Goal: Information Seeking & Learning: Compare options

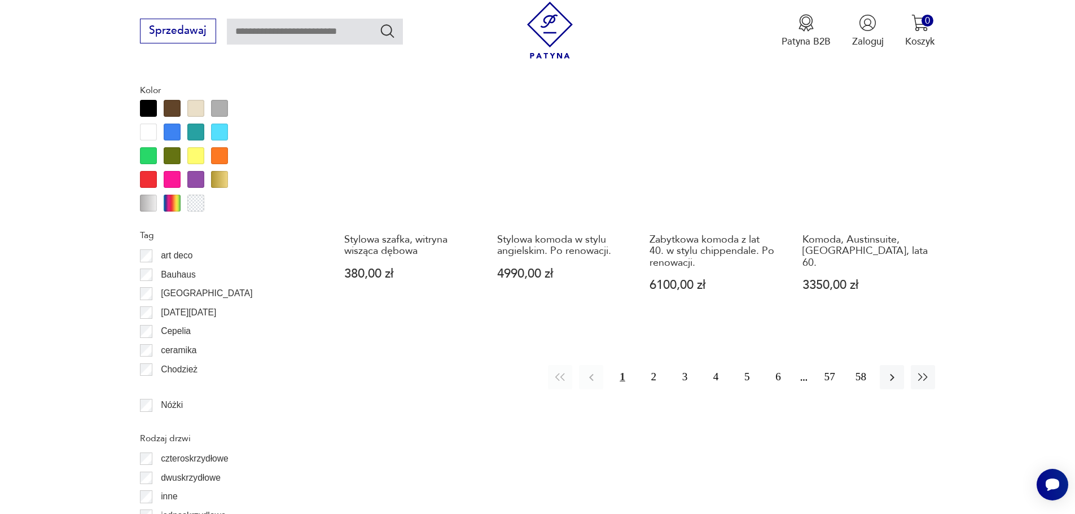
scroll to position [1278, 0]
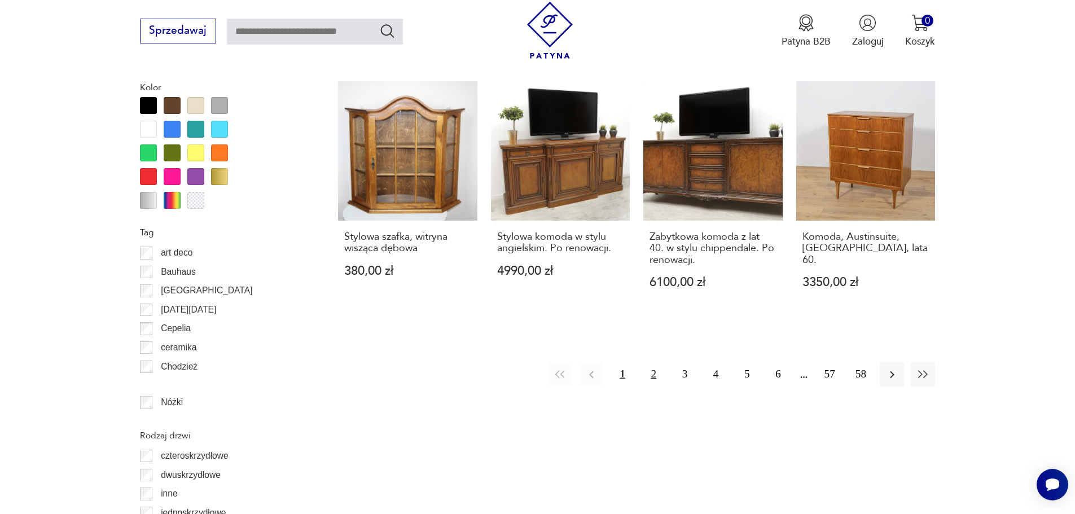
click at [650, 373] on button "2" at bounding box center [653, 374] width 24 height 24
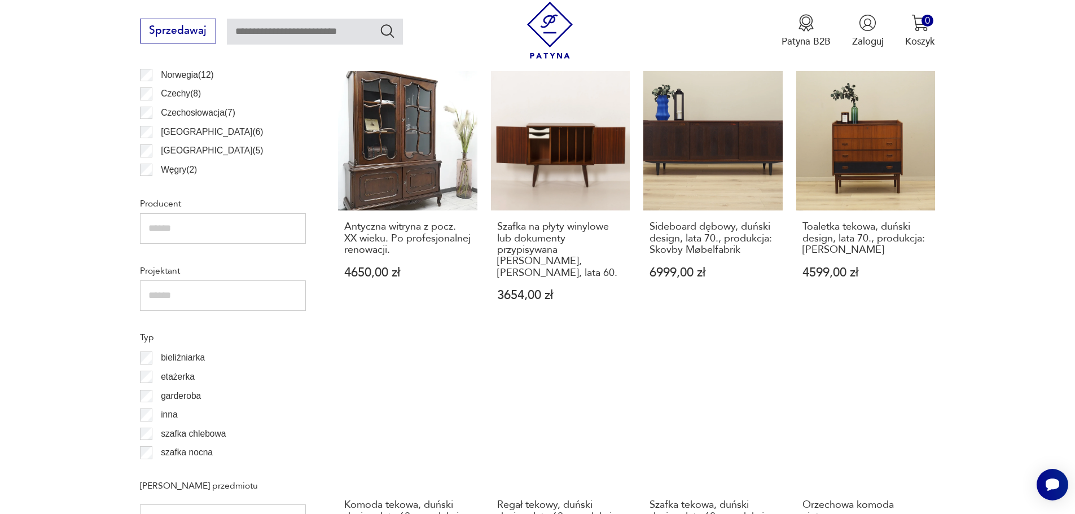
scroll to position [834, 0]
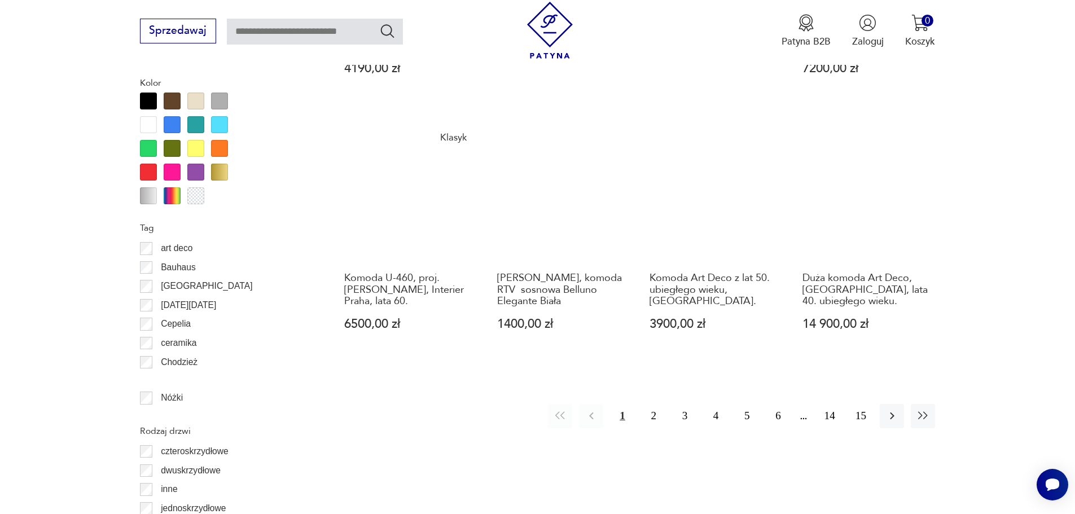
scroll to position [1285, 0]
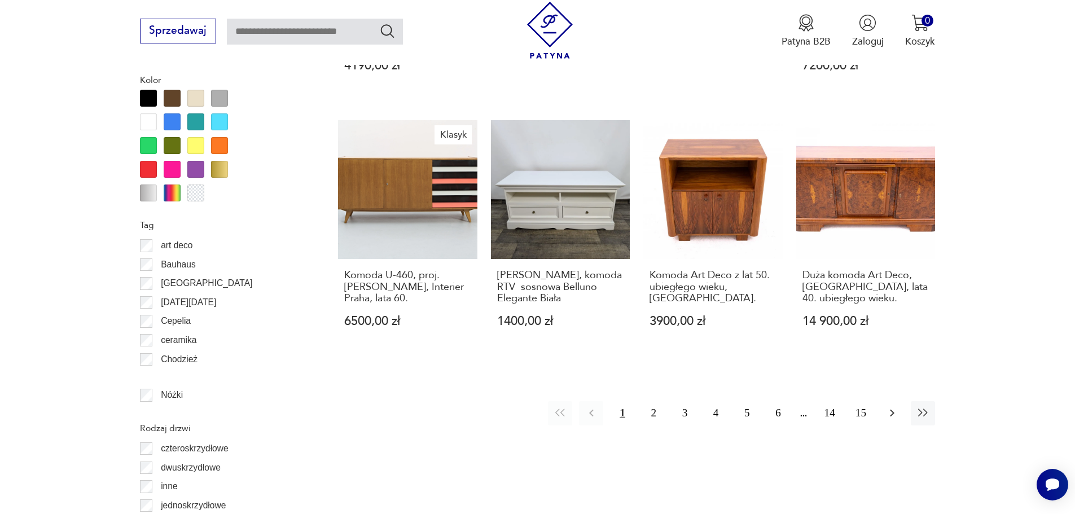
click at [896, 412] on icon "button" at bounding box center [892, 413] width 14 height 14
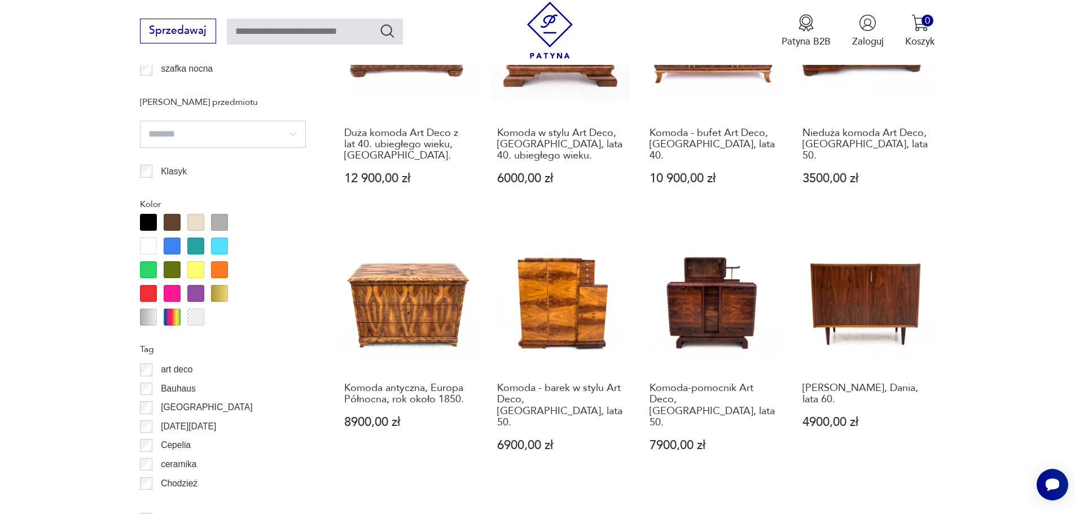
scroll to position [1229, 0]
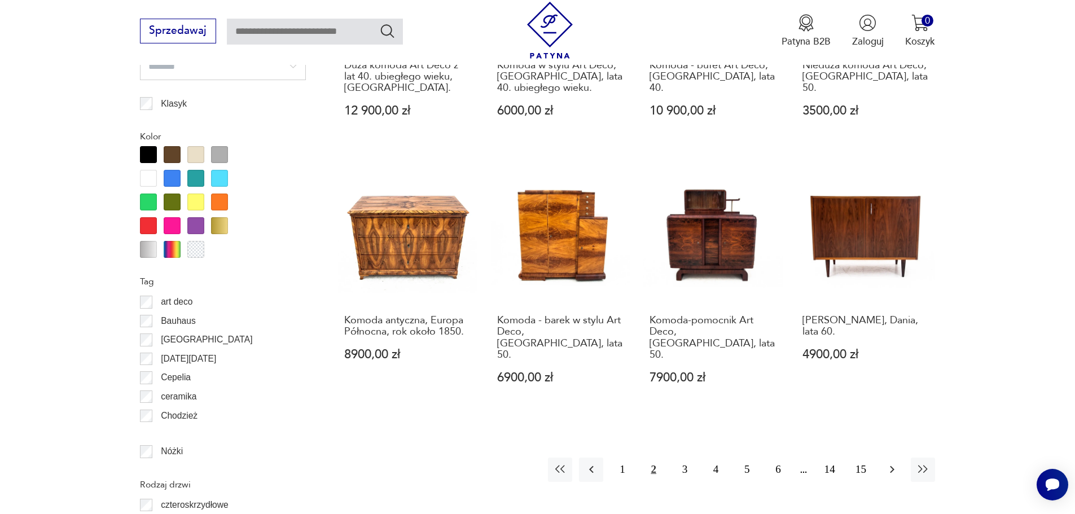
click at [889, 463] on icon "button" at bounding box center [892, 470] width 14 height 14
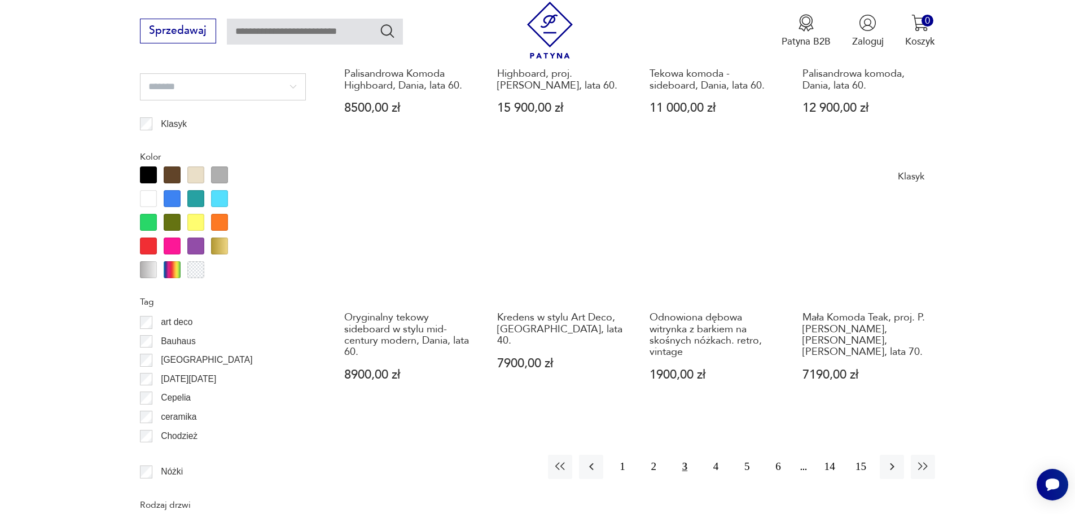
scroll to position [1229, 0]
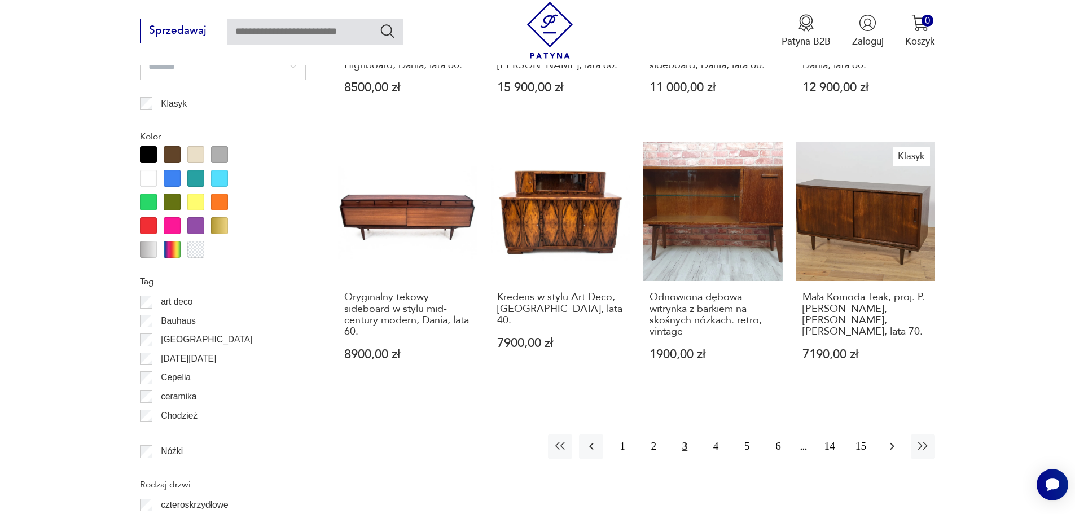
click at [887, 439] on icon "button" at bounding box center [892, 446] width 14 height 14
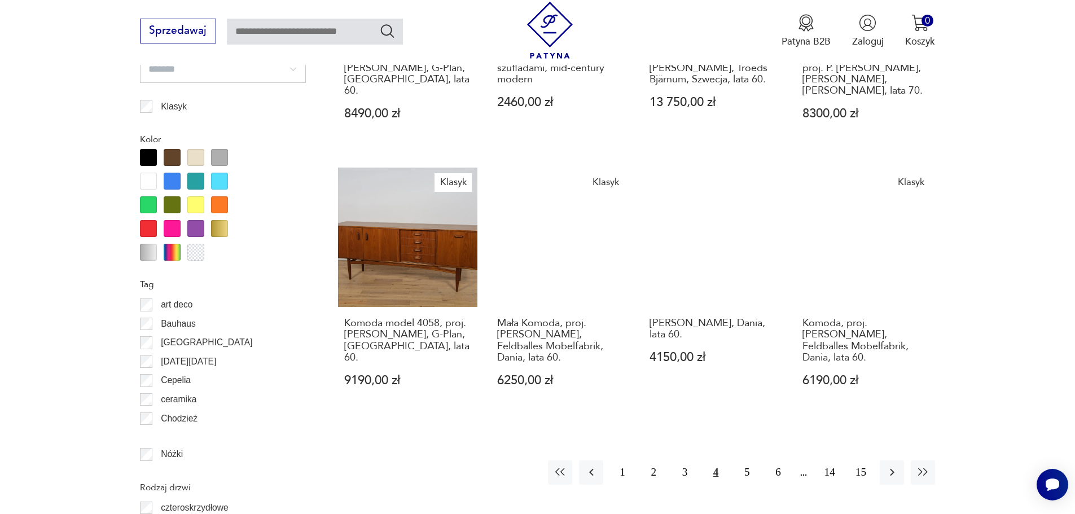
scroll to position [1342, 0]
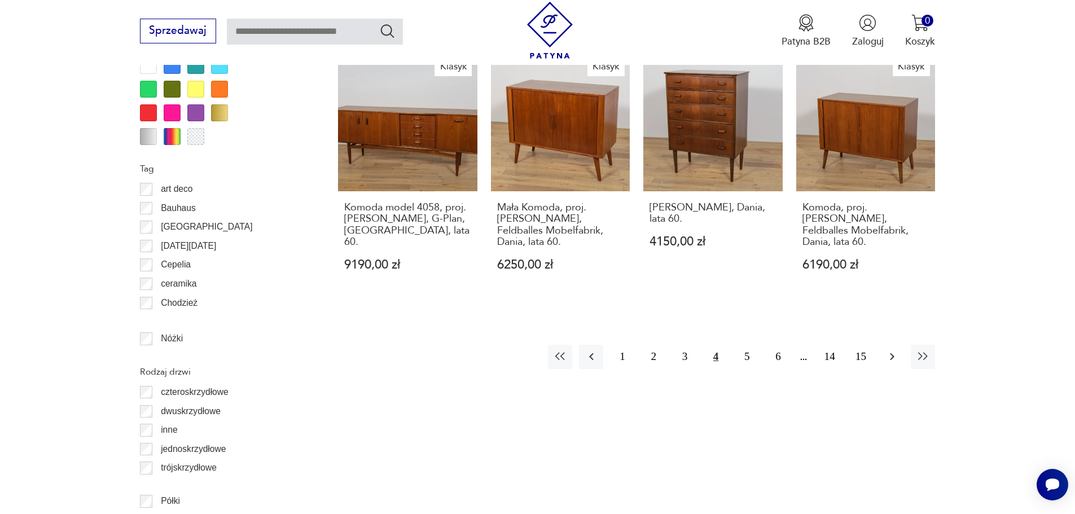
click at [892, 353] on icon "button" at bounding box center [892, 356] width 5 height 7
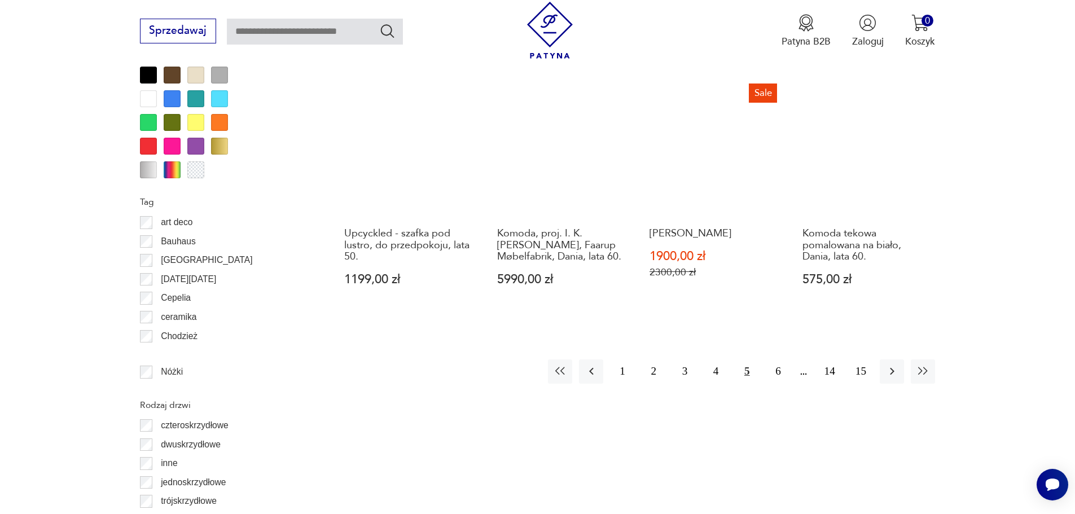
scroll to position [1342, 0]
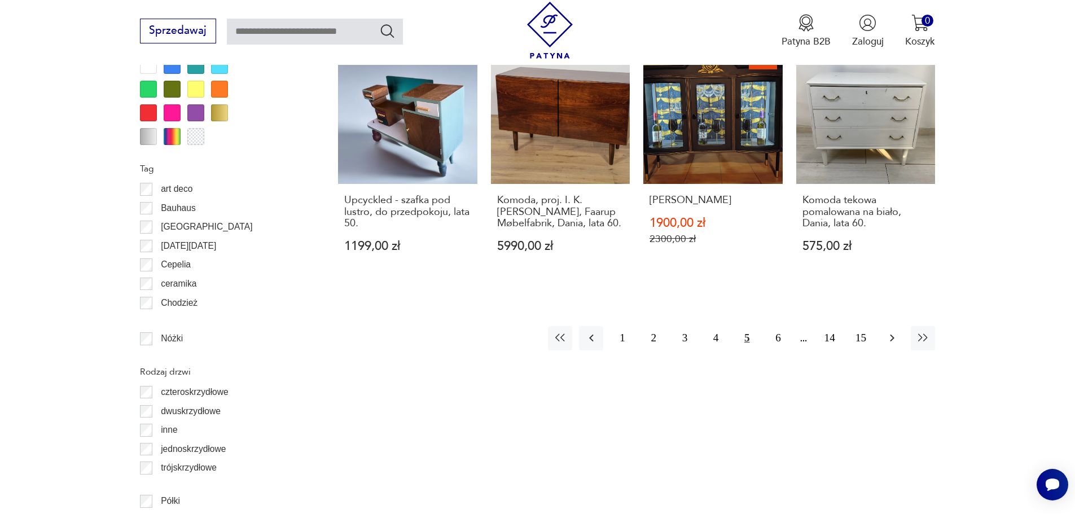
click at [893, 335] on icon "button" at bounding box center [892, 338] width 5 height 7
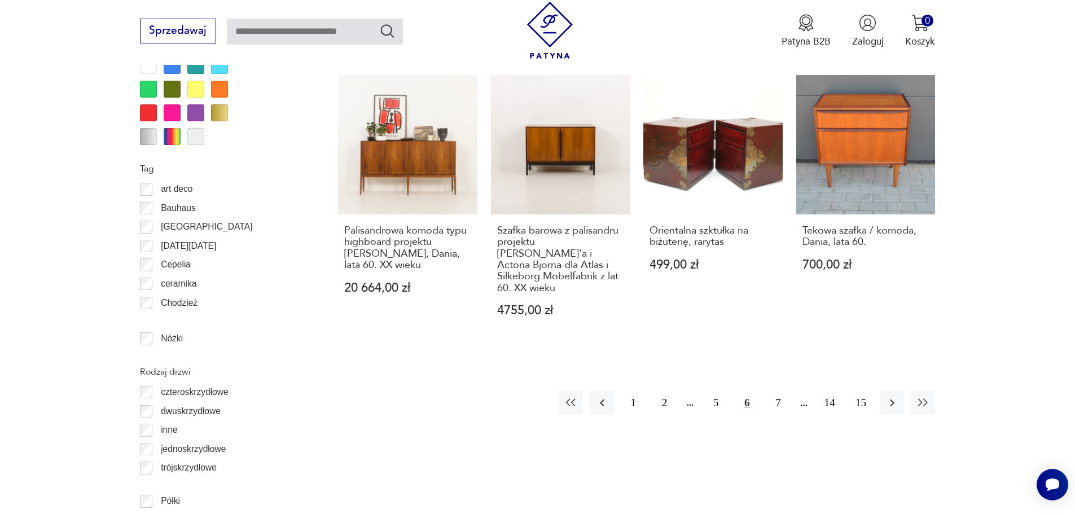
scroll to position [1398, 0]
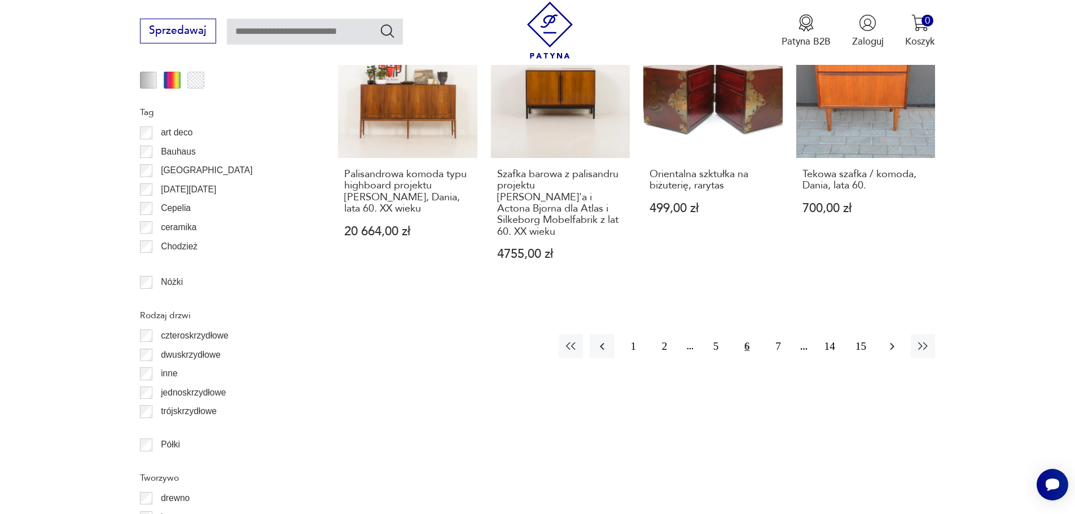
click at [887, 340] on icon "button" at bounding box center [892, 347] width 14 height 14
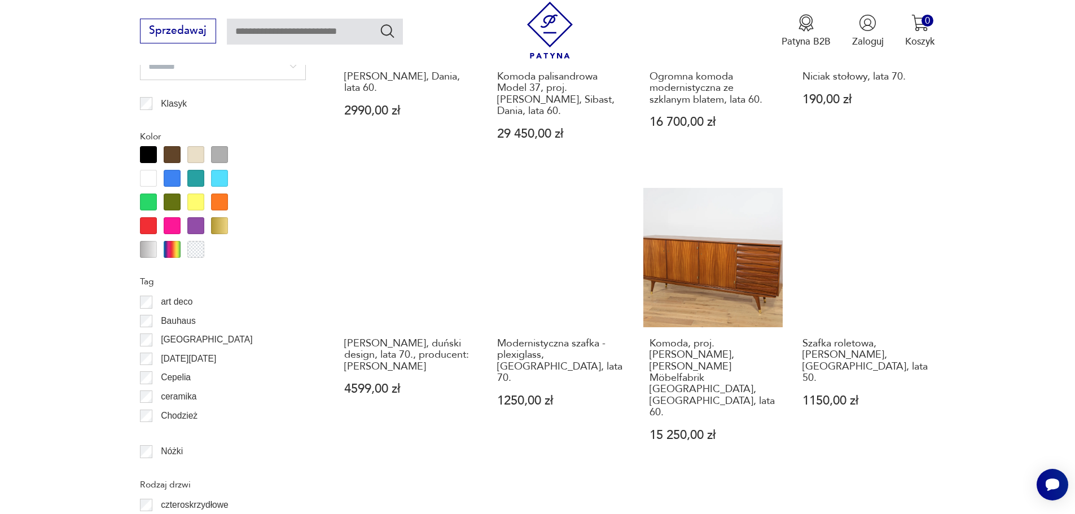
scroll to position [1285, 0]
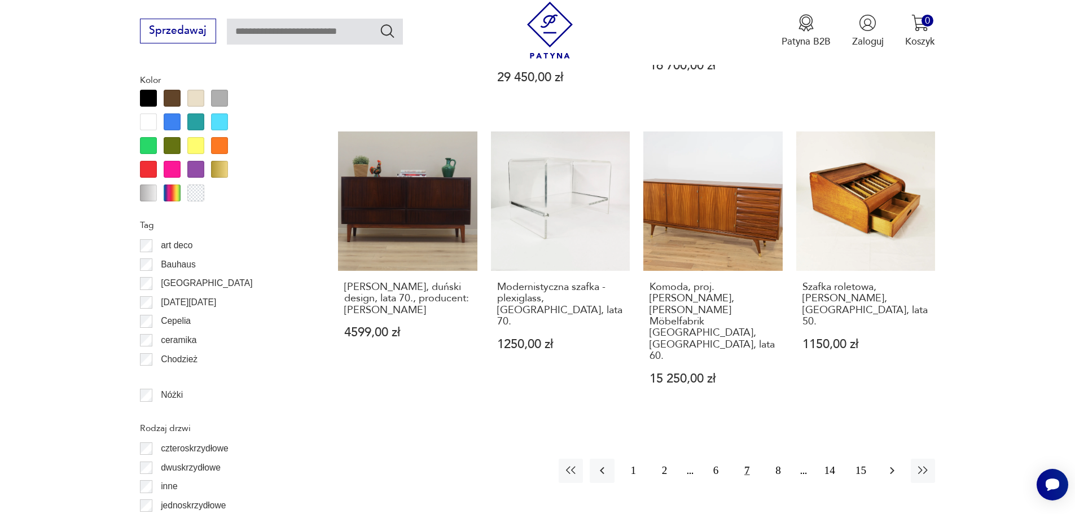
click at [889, 464] on icon "button" at bounding box center [892, 471] width 14 height 14
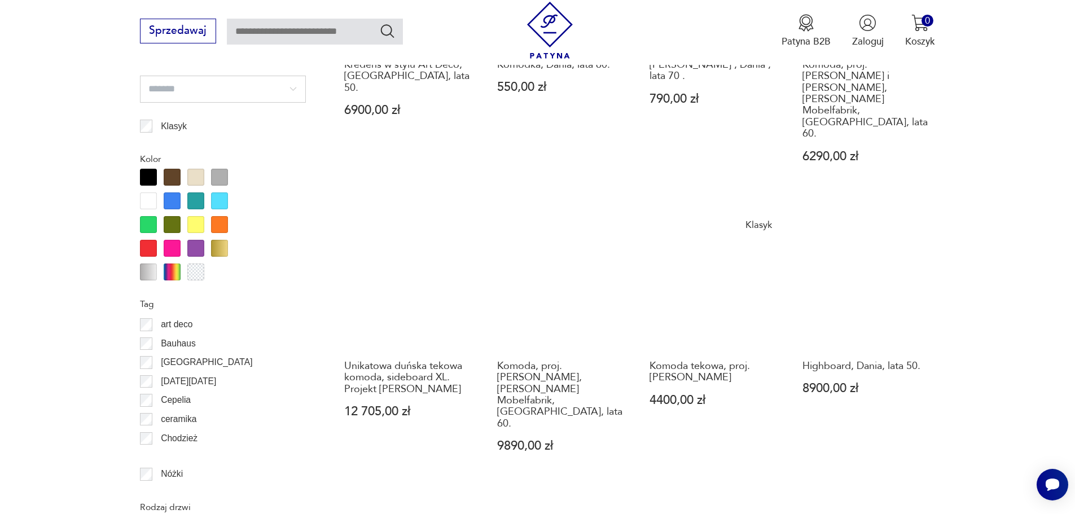
scroll to position [1229, 0]
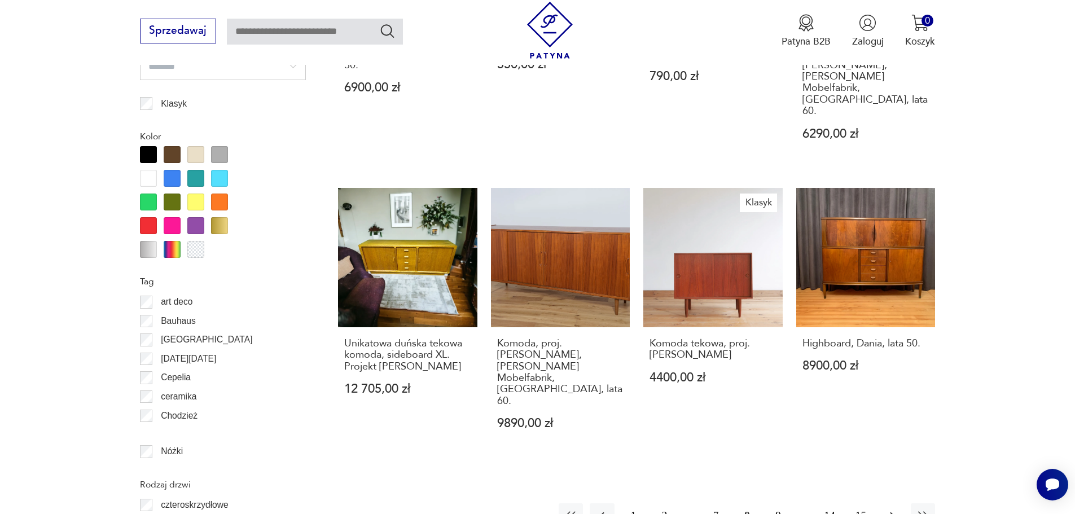
click at [887, 509] on icon "button" at bounding box center [892, 516] width 14 height 14
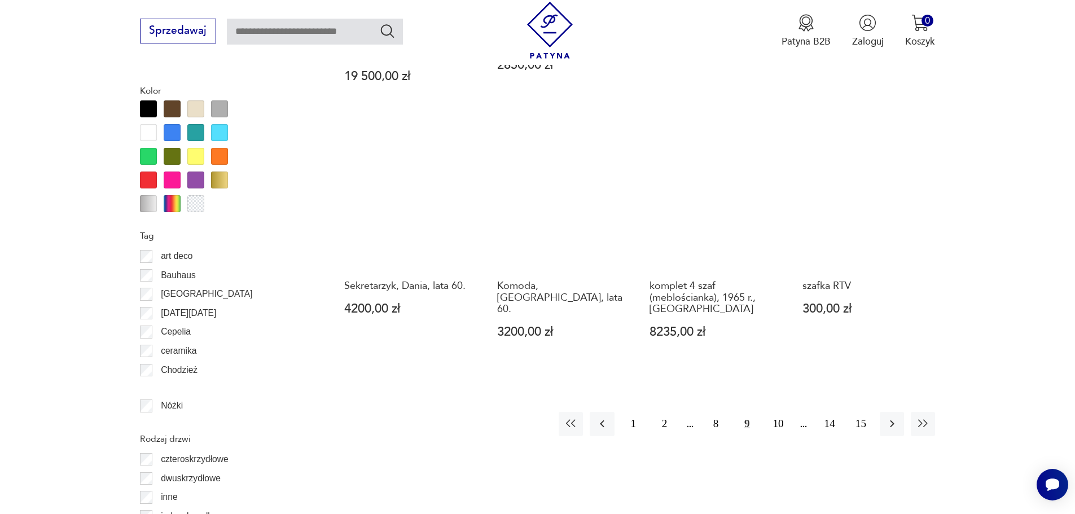
scroll to position [1285, 0]
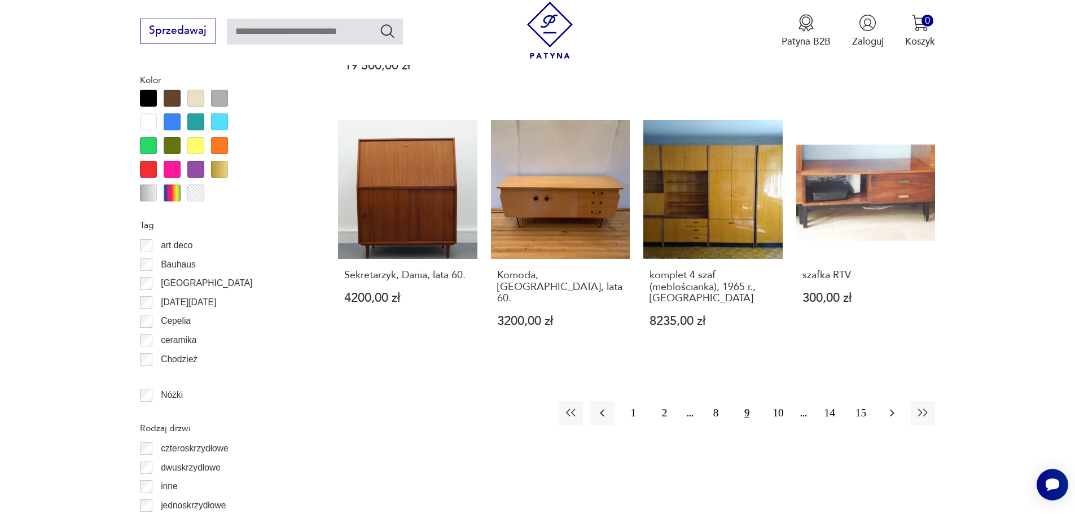
click at [891, 406] on icon "button" at bounding box center [892, 413] width 14 height 14
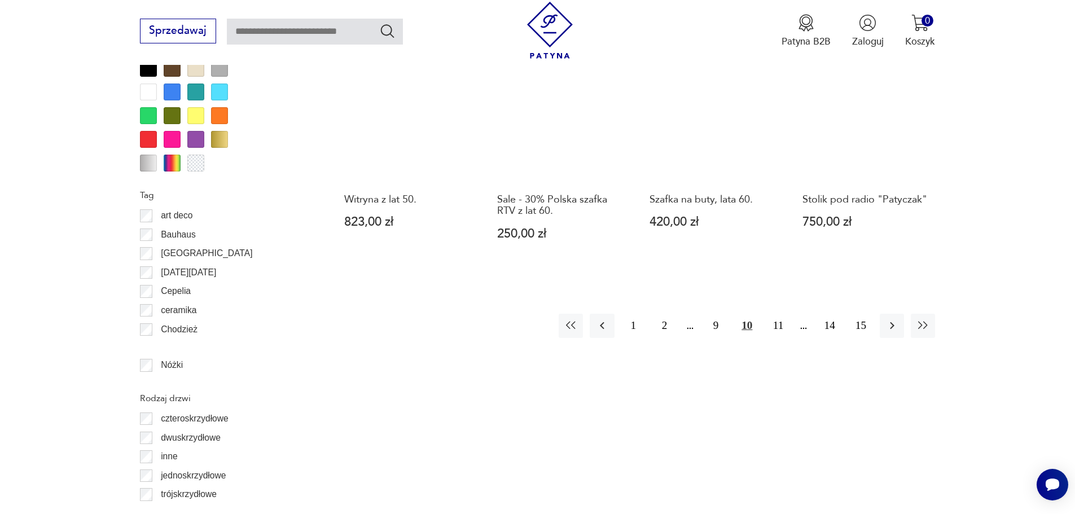
scroll to position [1342, 0]
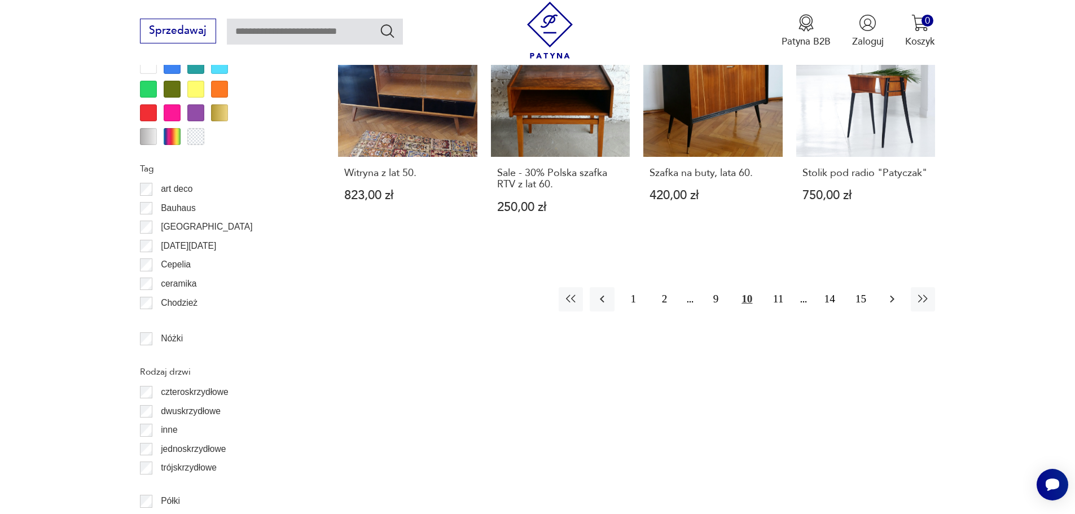
click at [889, 292] on icon "button" at bounding box center [892, 299] width 14 height 14
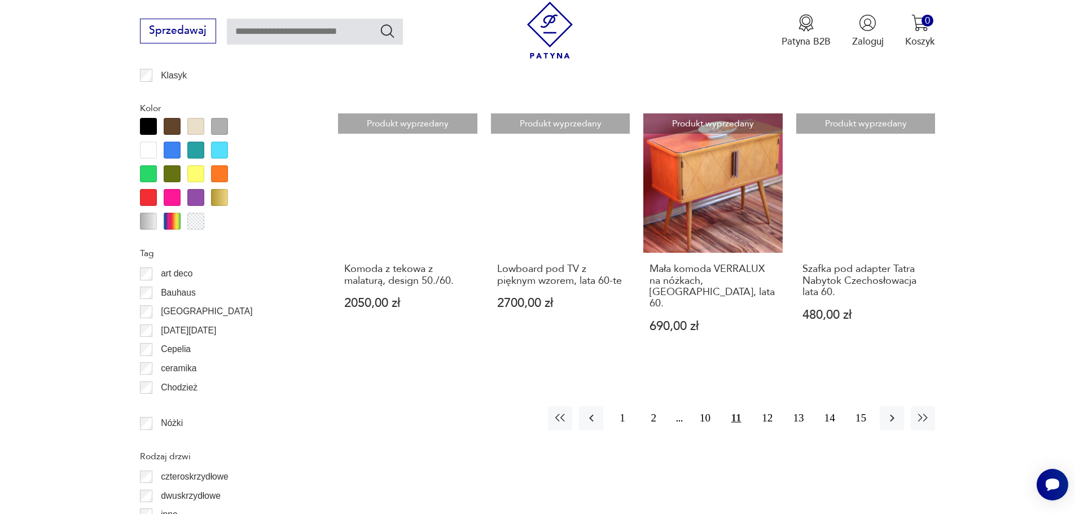
scroll to position [1285, 0]
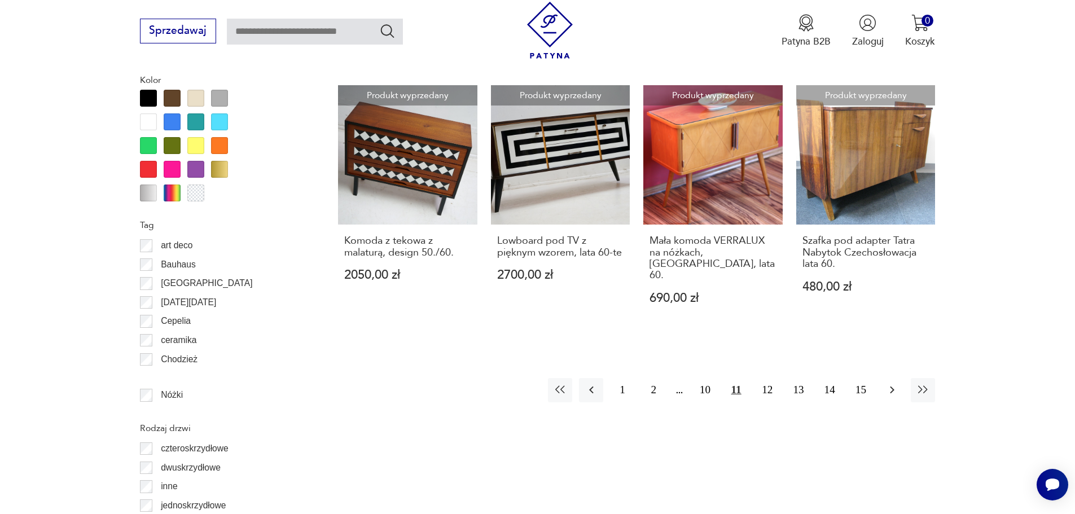
click at [893, 386] on icon "button" at bounding box center [892, 389] width 5 height 7
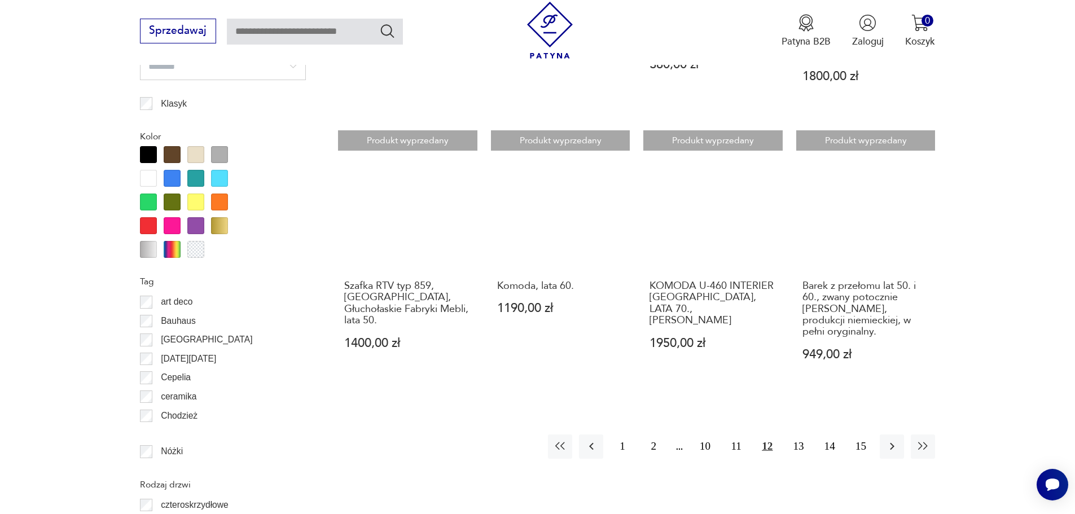
scroll to position [1285, 0]
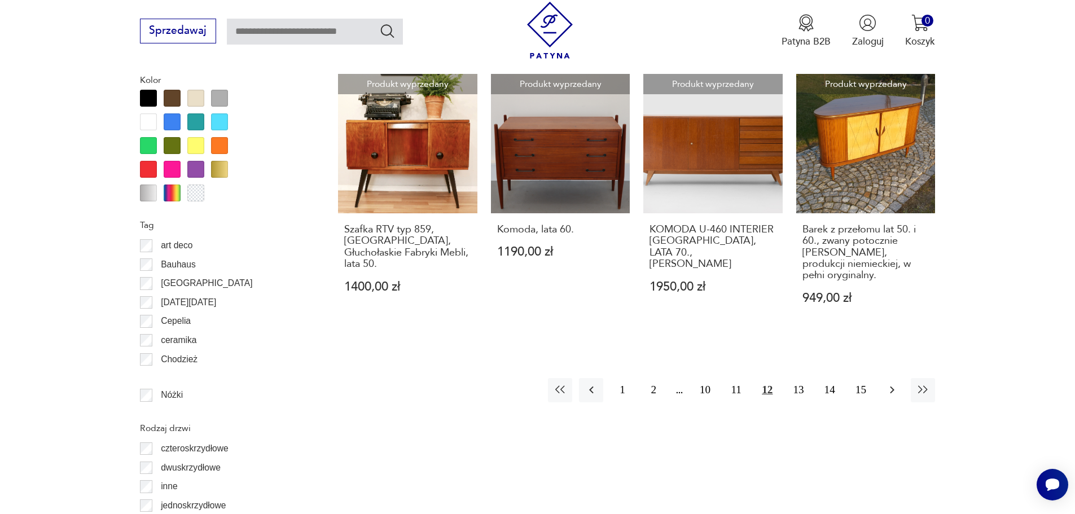
click at [896, 390] on icon "button" at bounding box center [892, 390] width 14 height 14
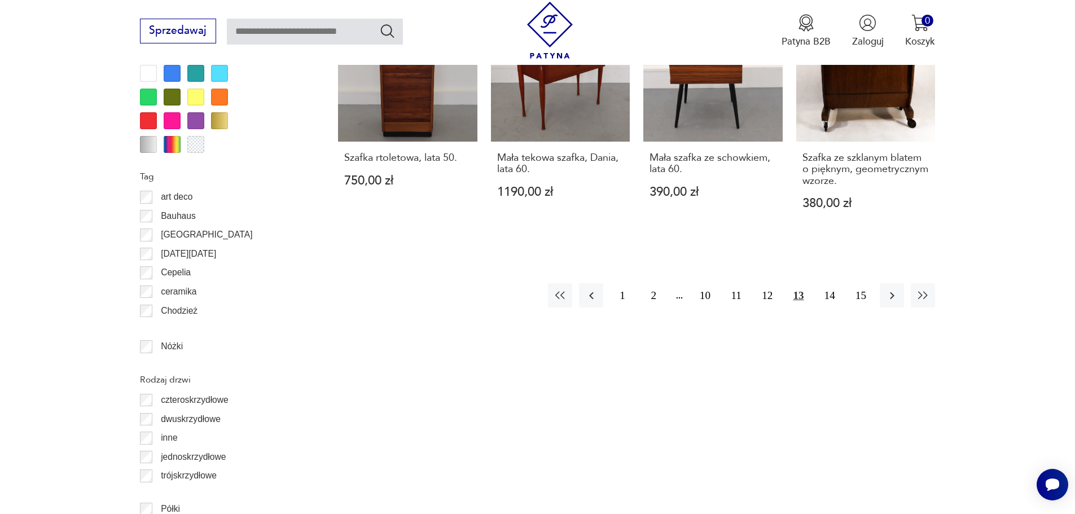
scroll to position [1398, 0]
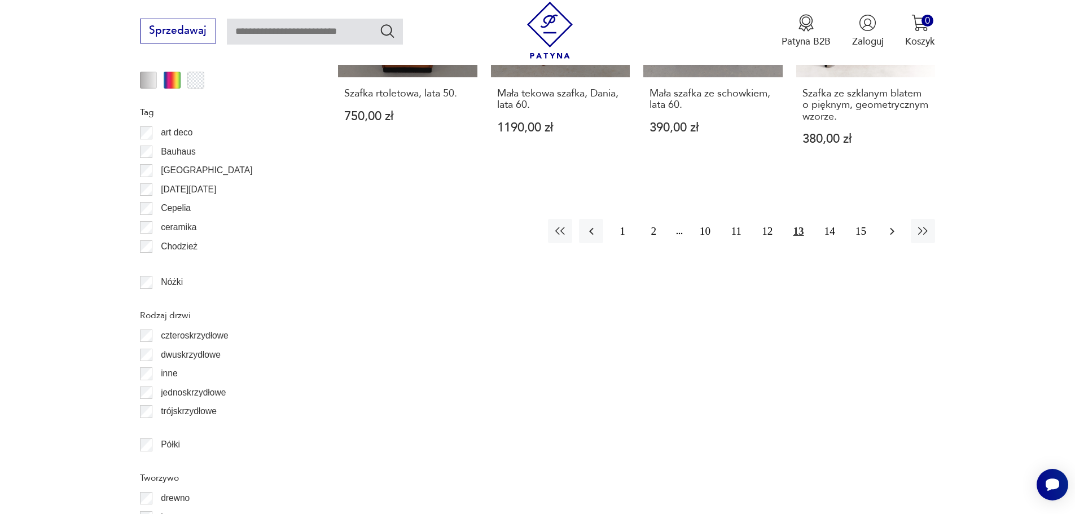
click at [886, 235] on icon "button" at bounding box center [892, 232] width 14 height 14
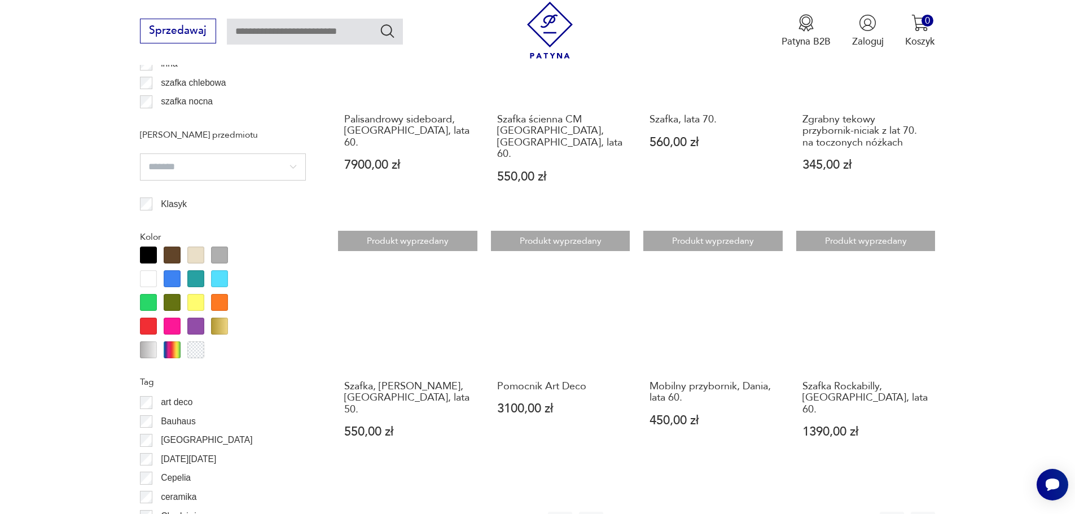
scroll to position [1229, 0]
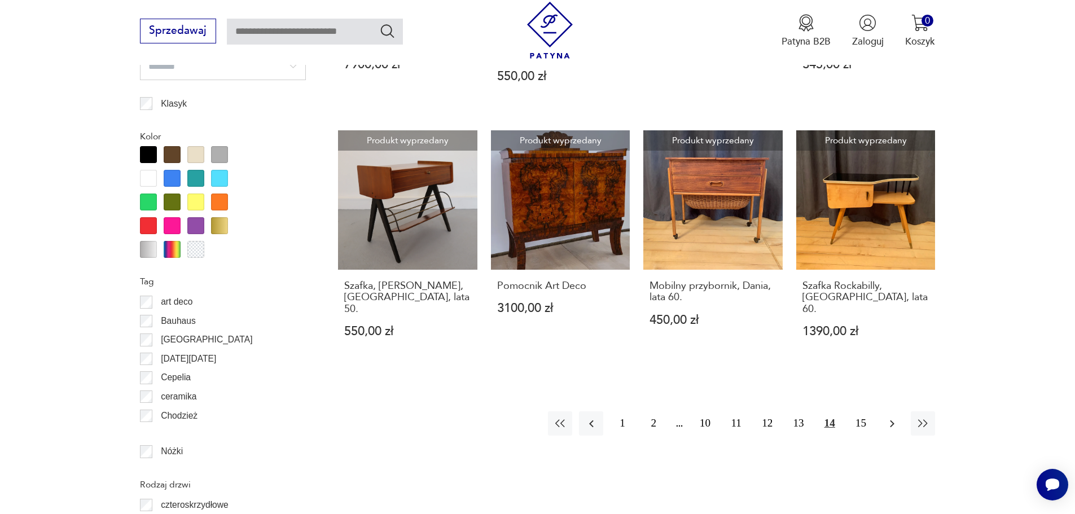
click at [891, 417] on icon "button" at bounding box center [892, 424] width 14 height 14
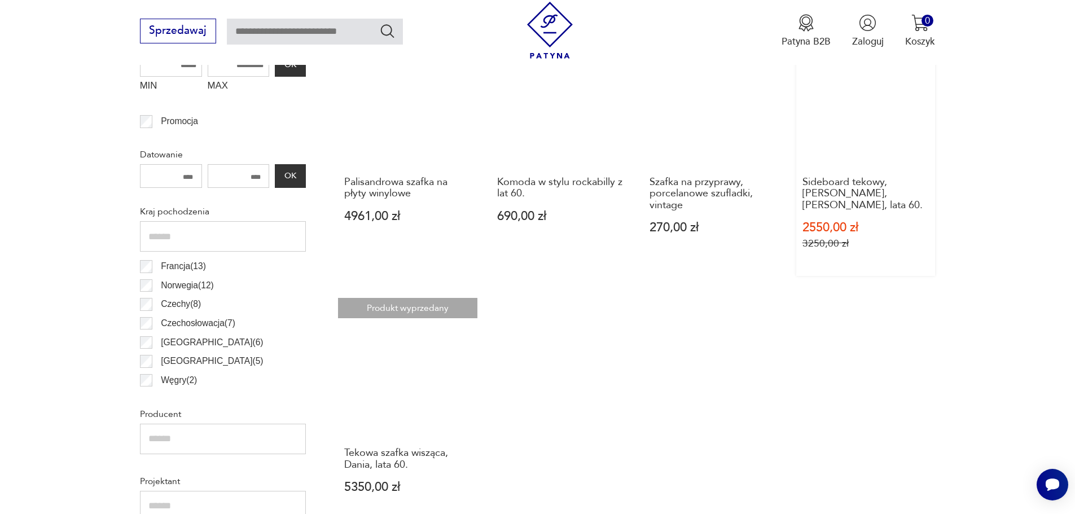
scroll to position [608, 0]
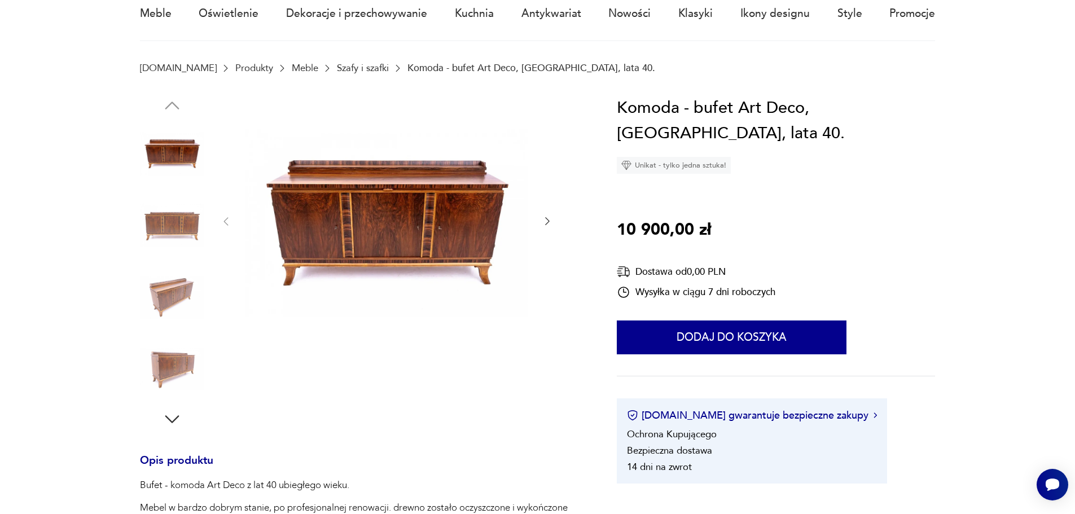
scroll to position [113, 0]
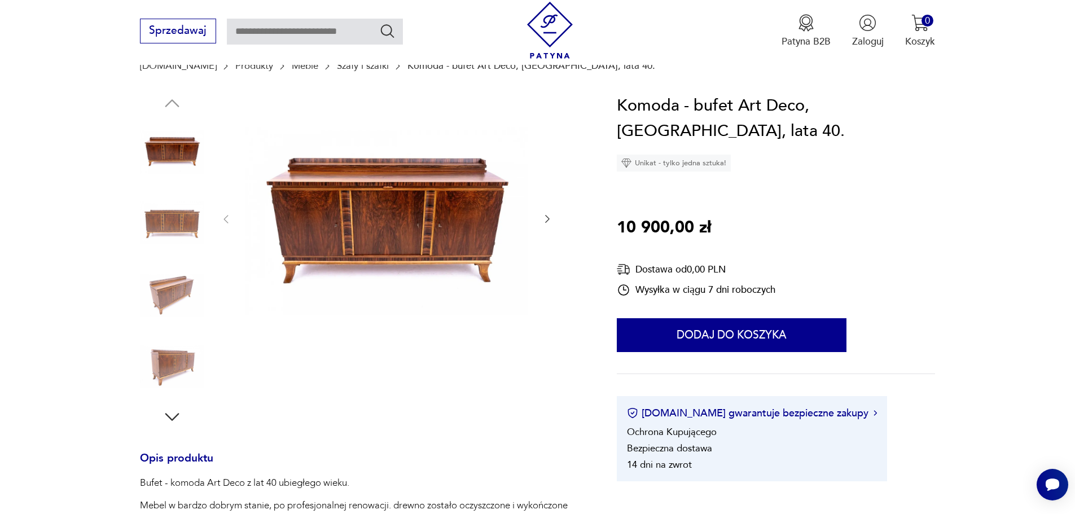
click at [551, 217] on icon "button" at bounding box center [547, 218] width 11 height 11
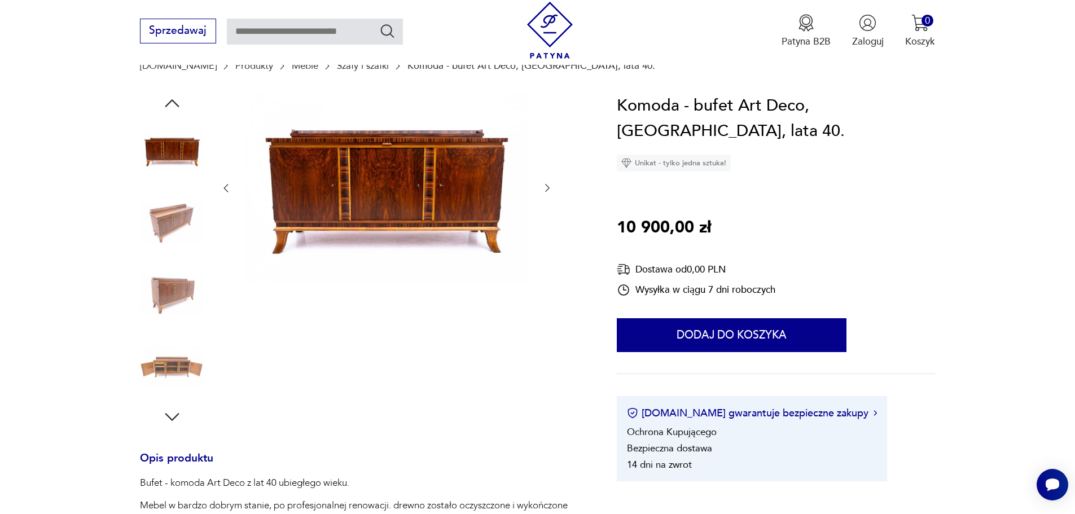
click at [543, 196] on div at bounding box center [386, 188] width 333 height 191
click at [544, 191] on icon "button" at bounding box center [547, 187] width 11 height 11
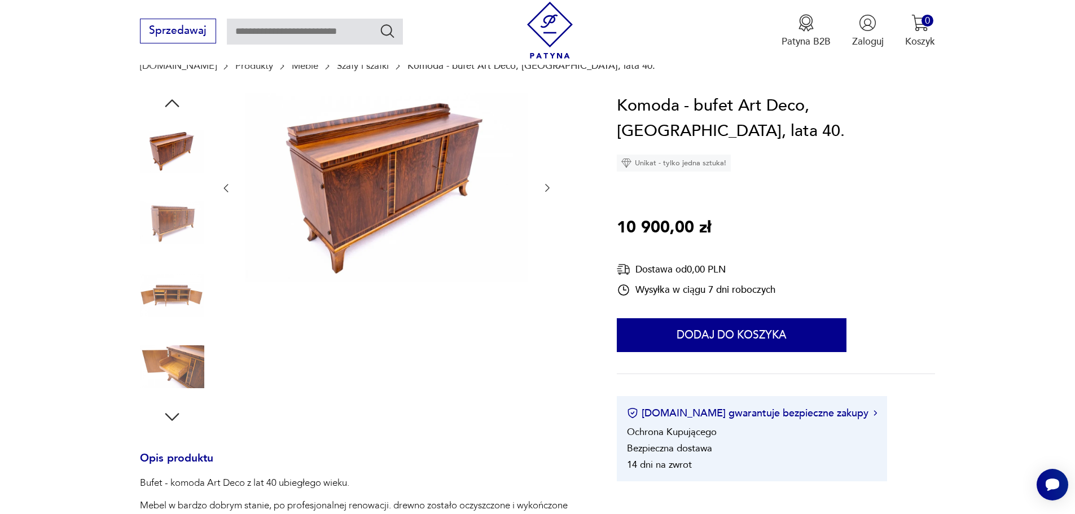
click at [545, 188] on icon "button" at bounding box center [547, 187] width 11 height 11
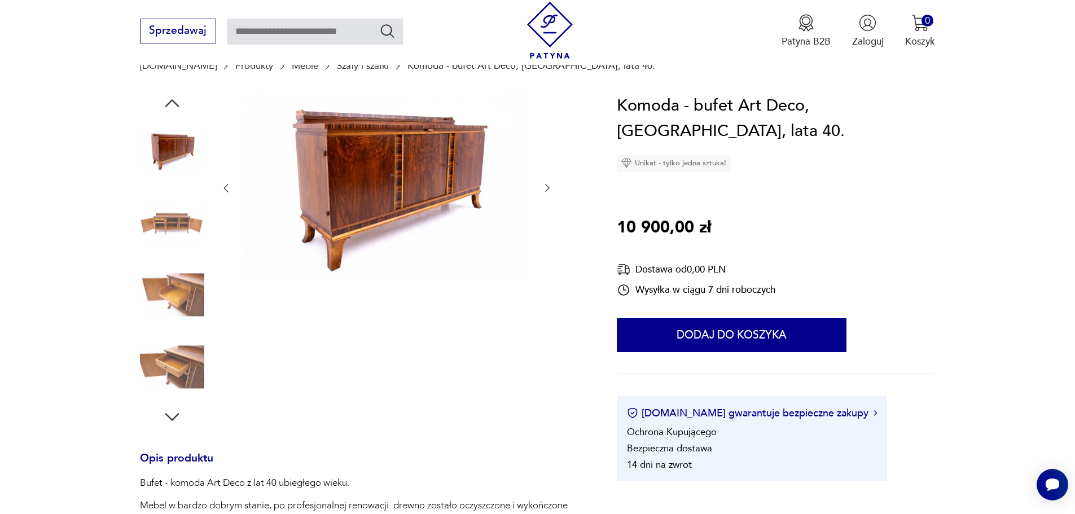
click at [545, 188] on icon "button" at bounding box center [547, 187] width 11 height 11
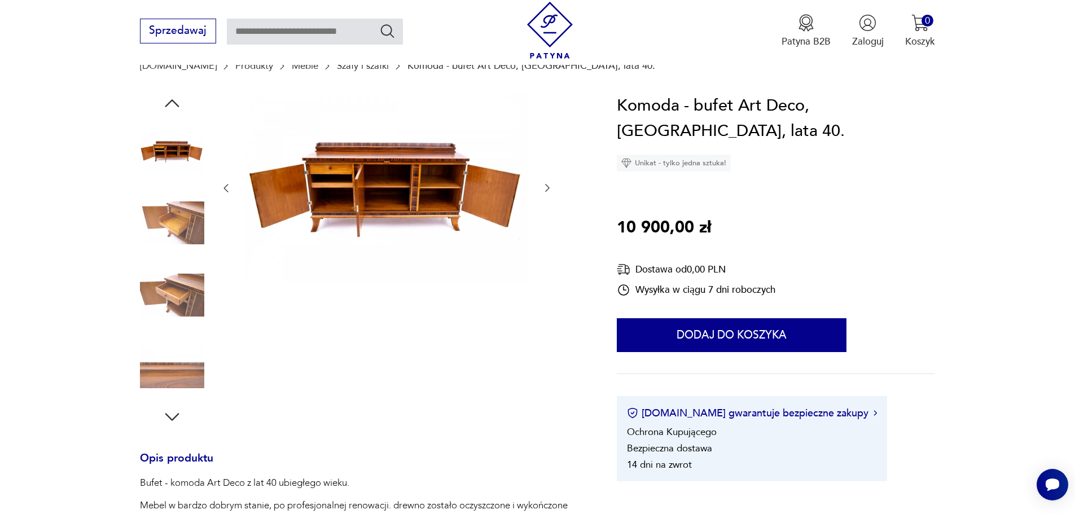
click at [545, 188] on icon "button" at bounding box center [547, 187] width 11 height 11
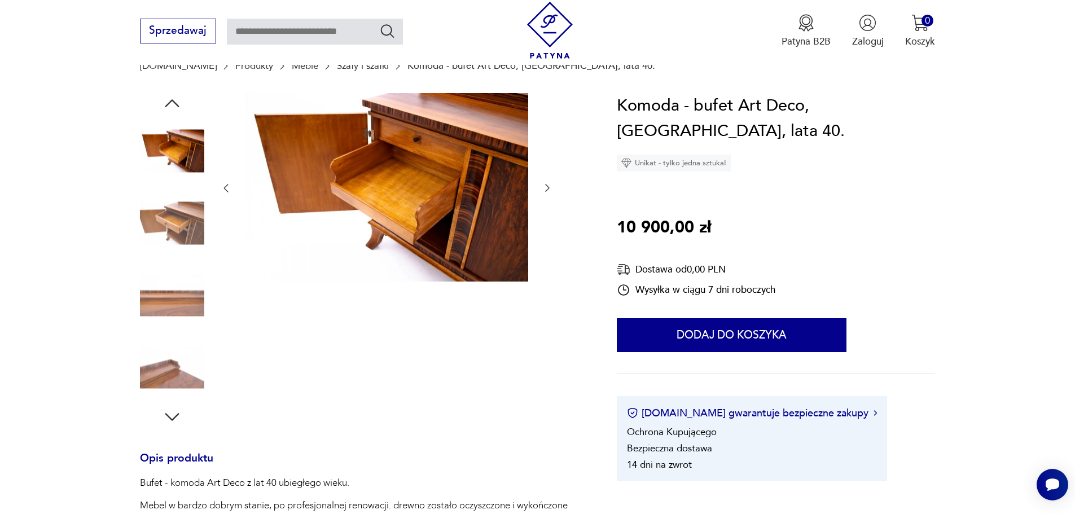
click at [545, 188] on icon "button" at bounding box center [547, 187] width 11 height 11
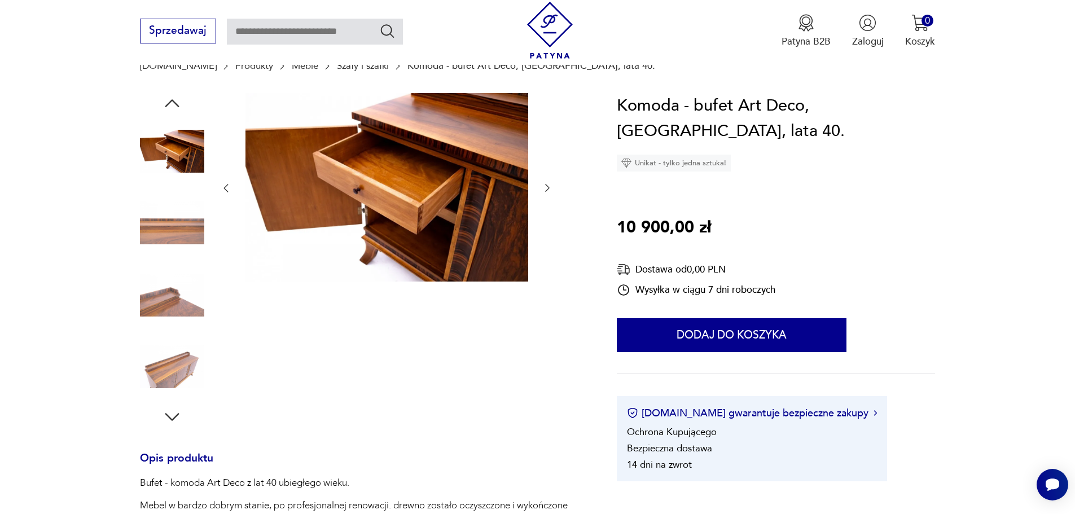
click at [545, 184] on icon "button" at bounding box center [547, 187] width 11 height 11
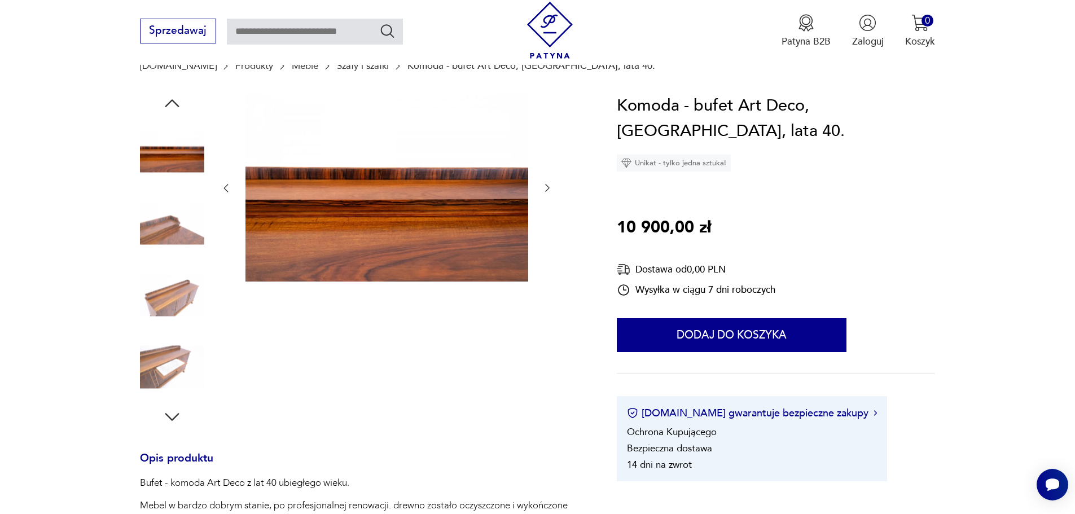
click at [545, 184] on icon "button" at bounding box center [547, 187] width 11 height 11
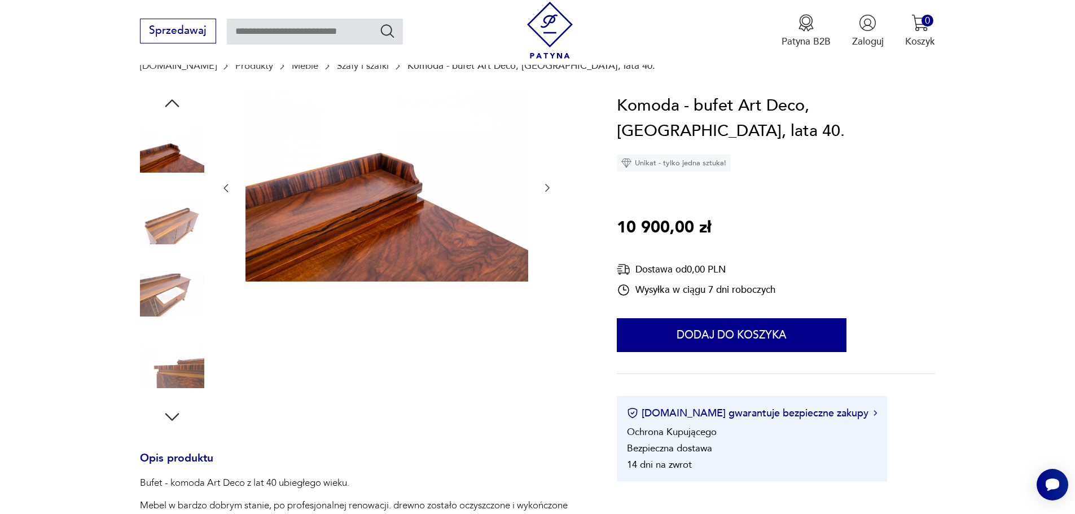
click at [545, 186] on icon "button" at bounding box center [547, 187] width 11 height 11
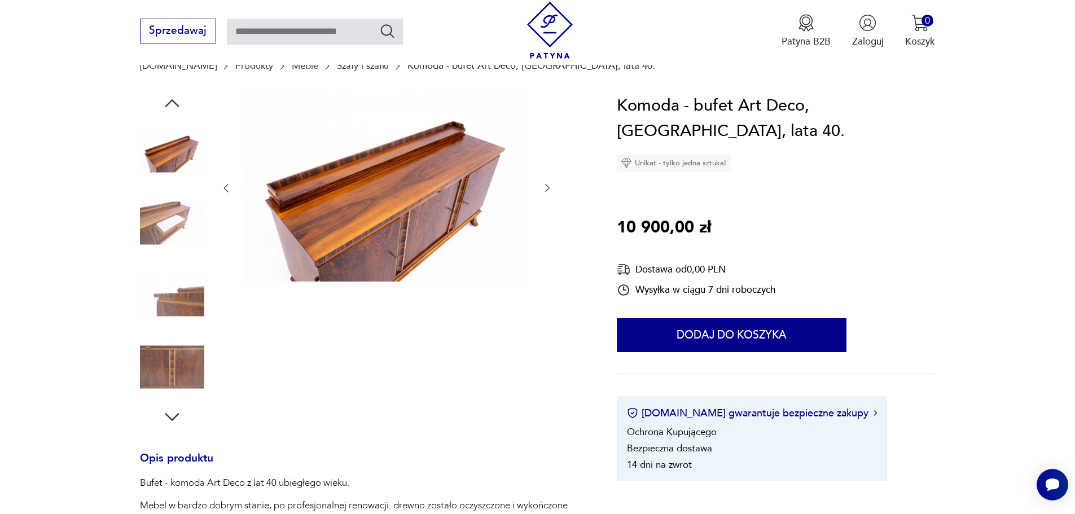
click at [545, 186] on icon "button" at bounding box center [547, 187] width 11 height 11
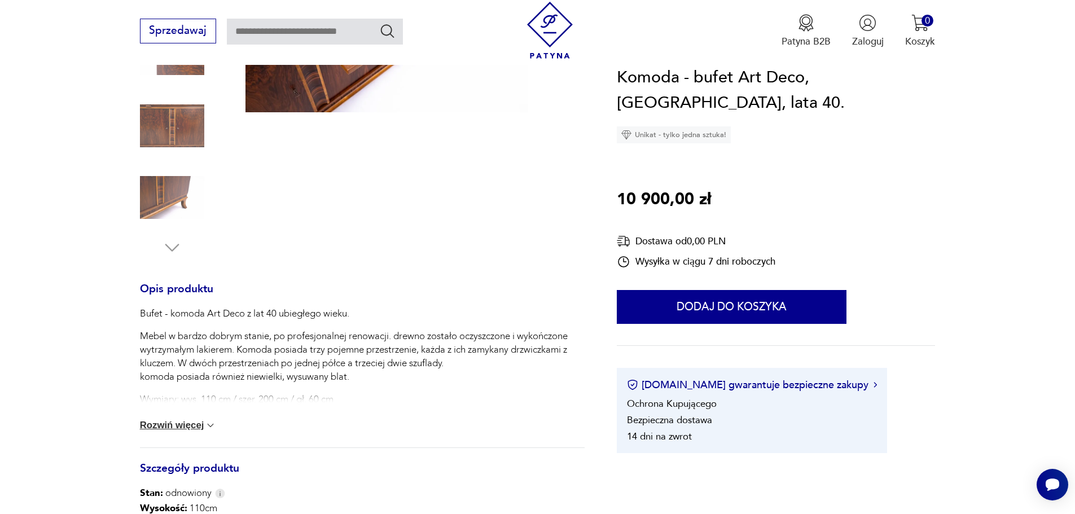
scroll to position [395, 0]
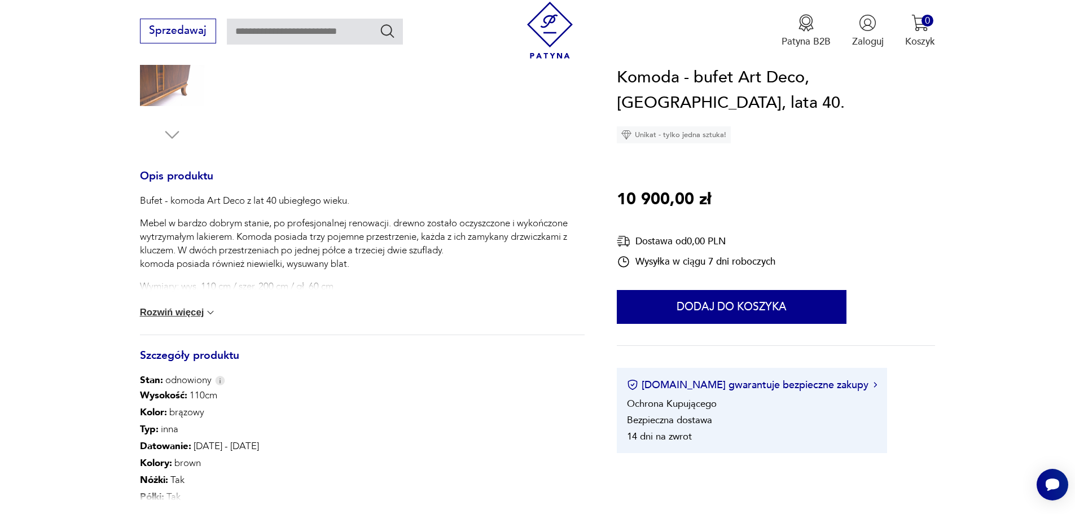
click at [186, 307] on button "Rozwiń więcej" at bounding box center [178, 312] width 77 height 11
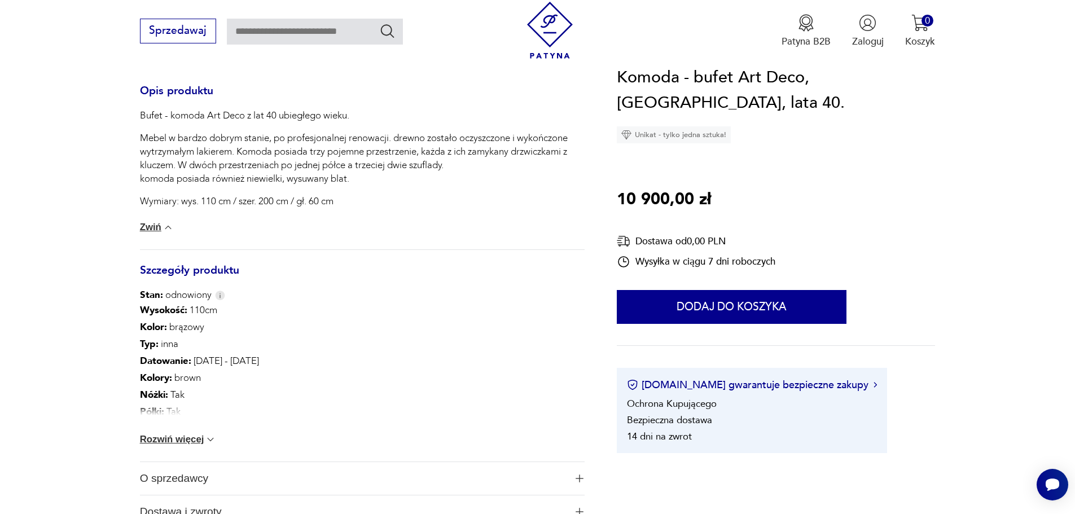
scroll to position [508, 0]
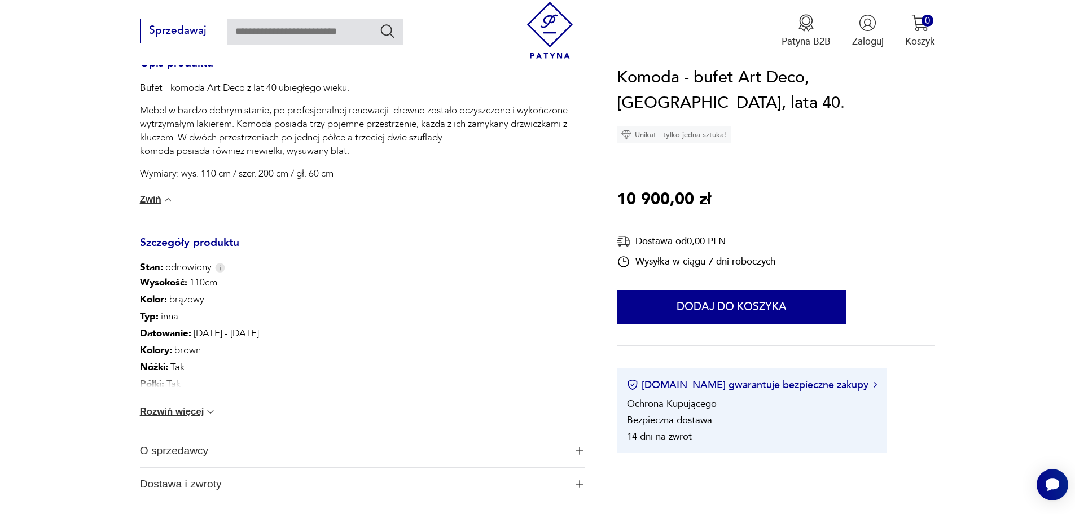
click at [175, 412] on button "Rozwiń więcej" at bounding box center [178, 411] width 77 height 11
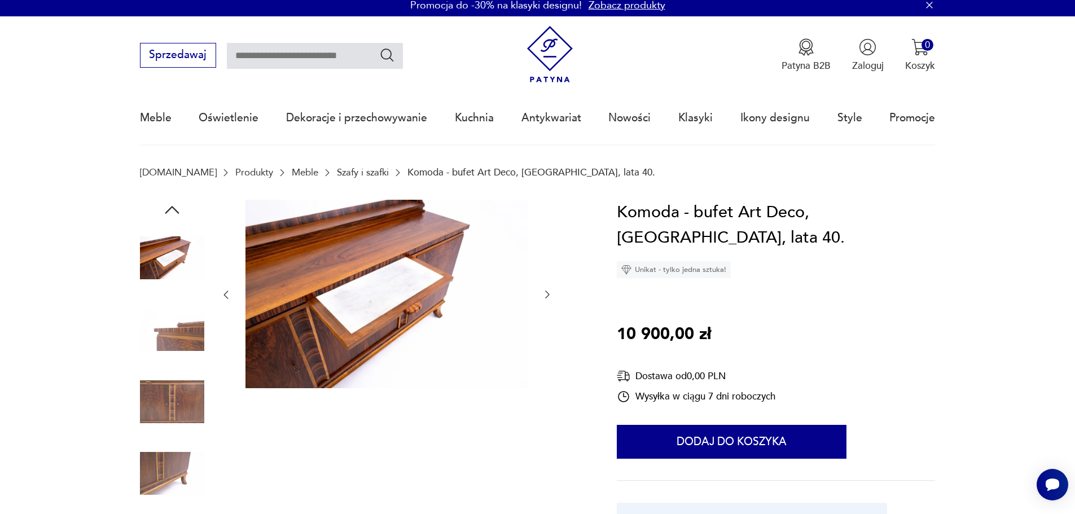
scroll to position [0, 0]
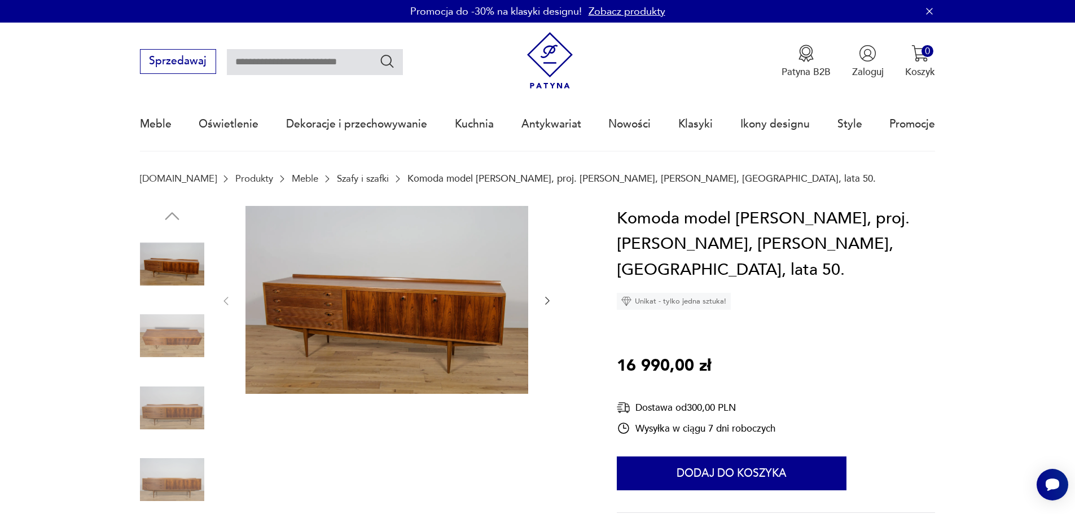
click at [548, 301] on icon "button" at bounding box center [547, 301] width 5 height 8
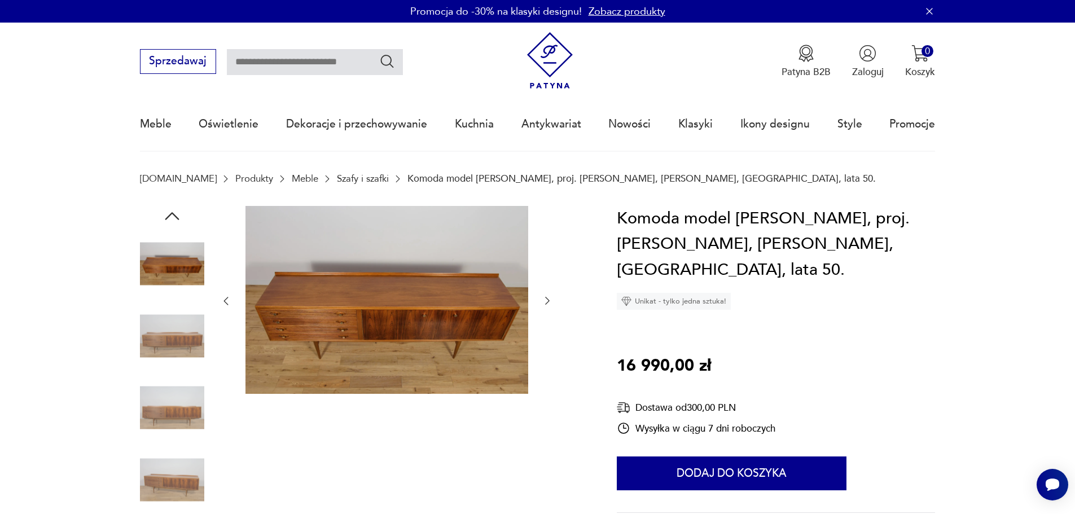
click at [548, 301] on icon "button" at bounding box center [547, 301] width 5 height 8
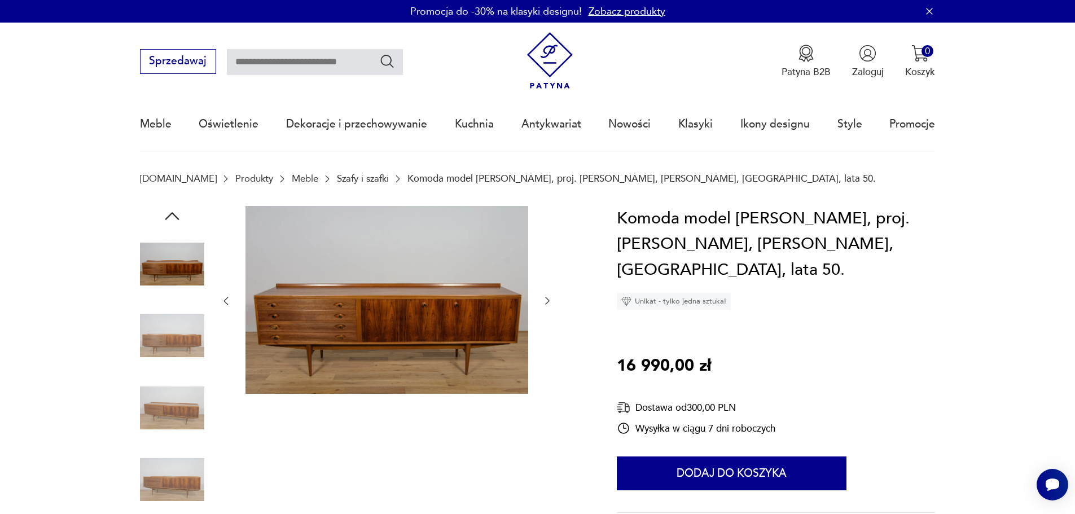
click at [548, 301] on icon "button" at bounding box center [547, 301] width 5 height 8
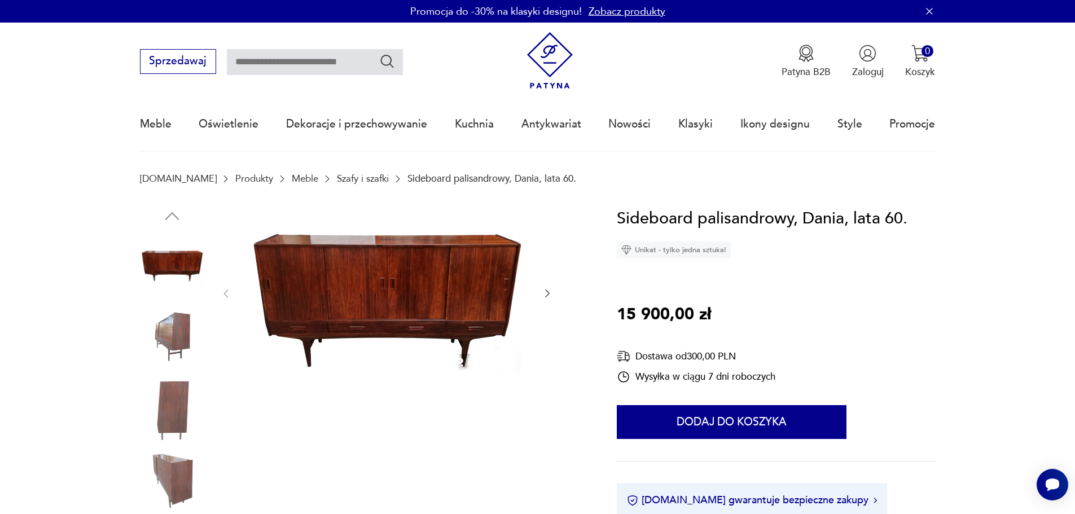
click at [547, 293] on icon "button" at bounding box center [547, 293] width 11 height 11
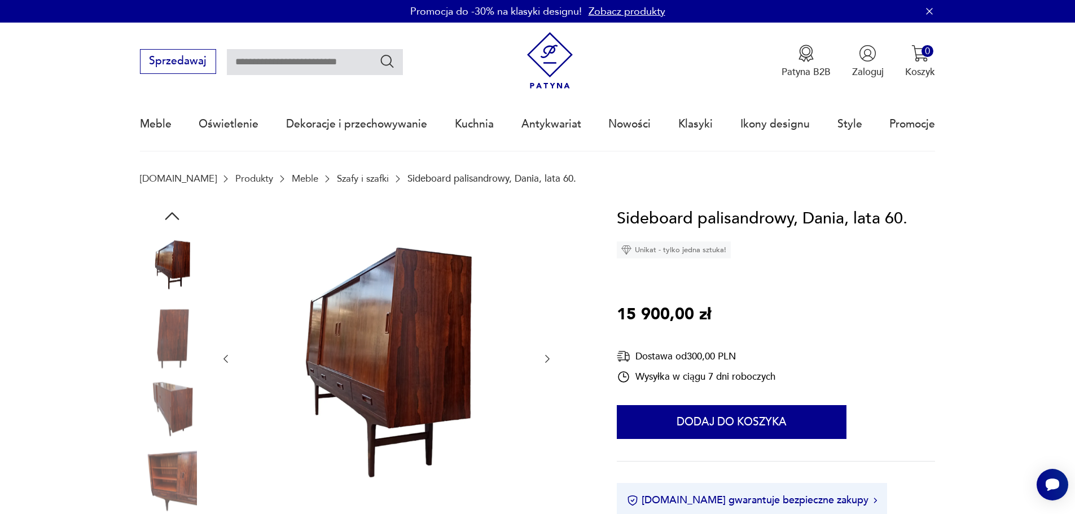
click at [547, 358] on icon "button" at bounding box center [547, 358] width 11 height 11
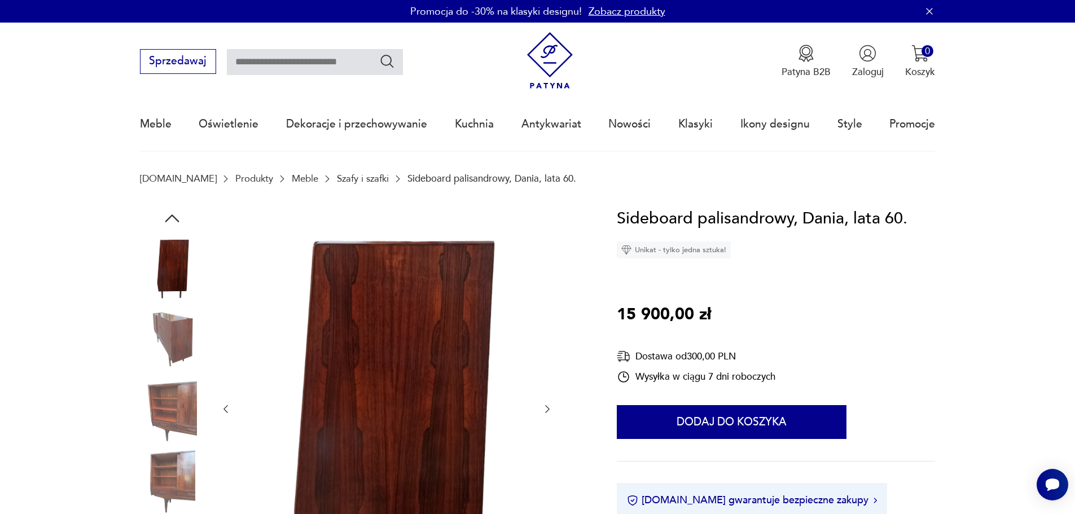
click at [548, 407] on icon "button" at bounding box center [547, 408] width 11 height 11
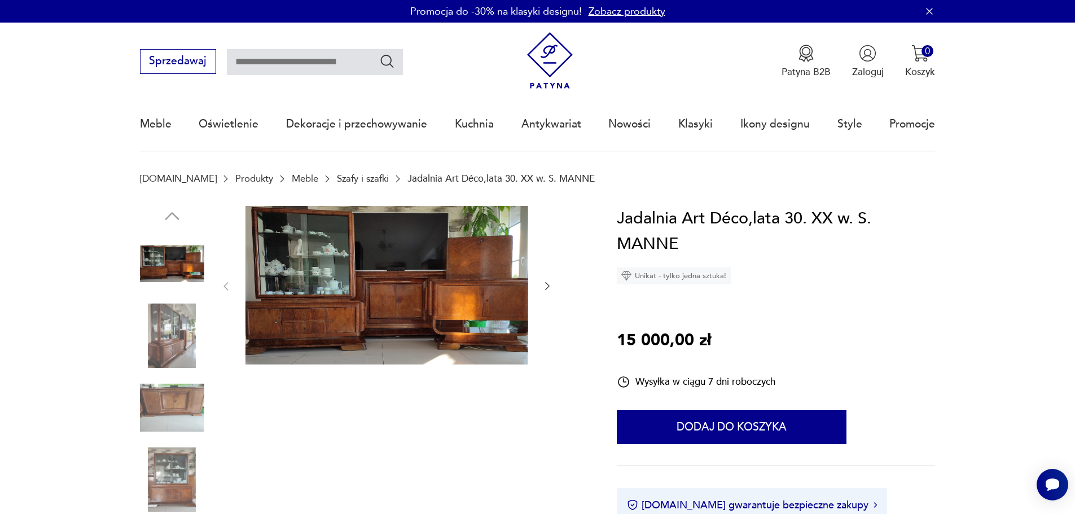
click at [545, 285] on icon "button" at bounding box center [547, 285] width 11 height 11
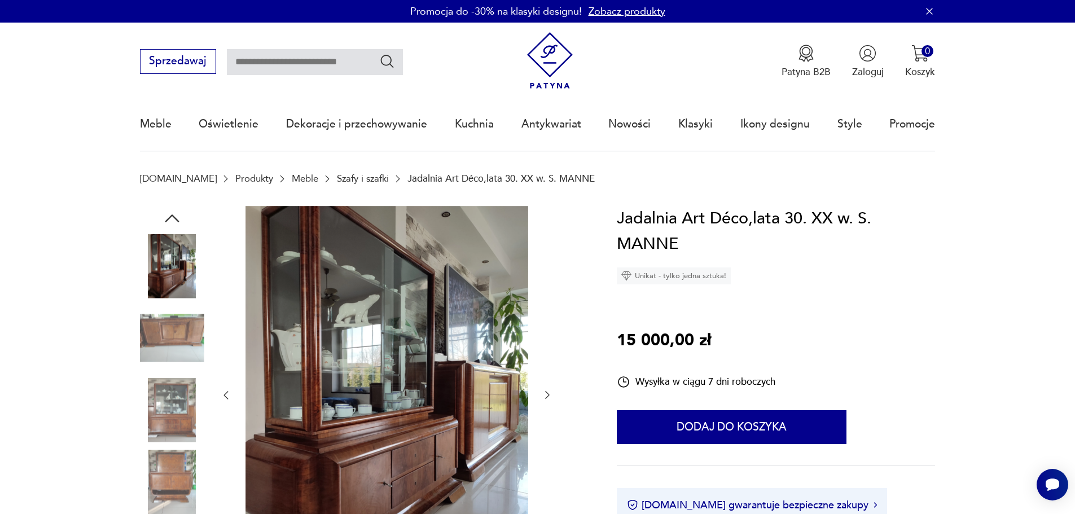
click at [548, 395] on icon "button" at bounding box center [547, 394] width 11 height 11
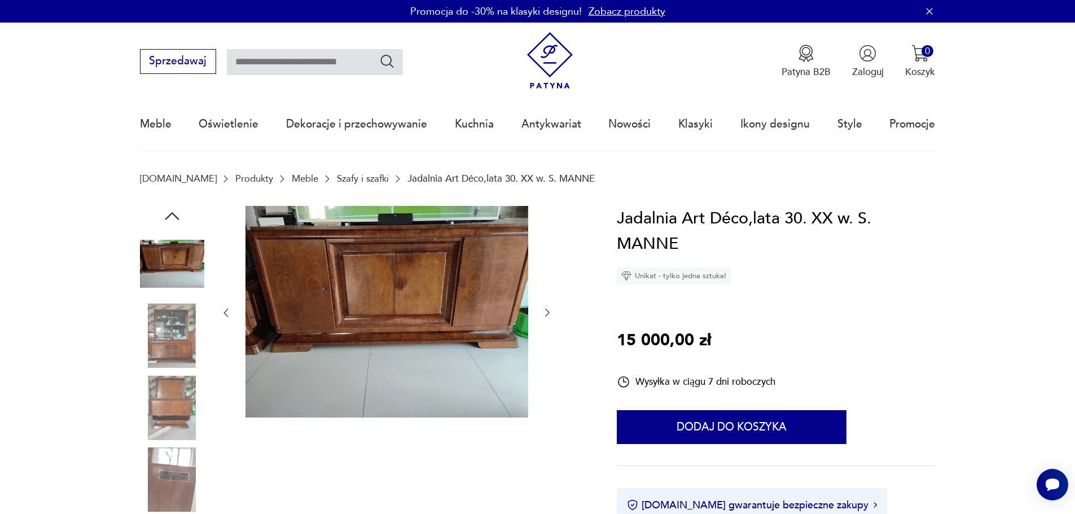
click at [548, 312] on icon "button" at bounding box center [547, 313] width 5 height 8
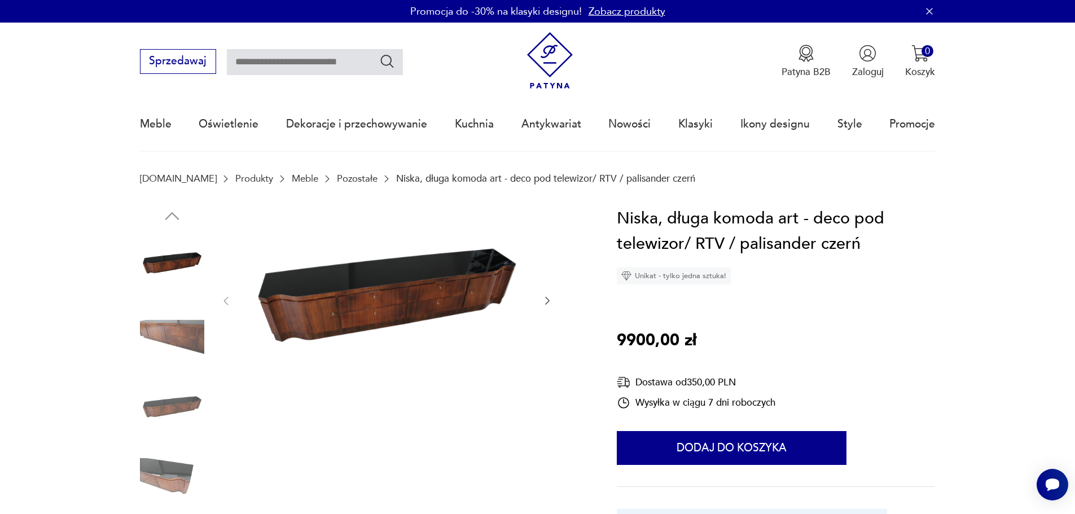
click at [547, 300] on icon "button" at bounding box center [547, 300] width 11 height 11
